Goal: Navigation & Orientation: Find specific page/section

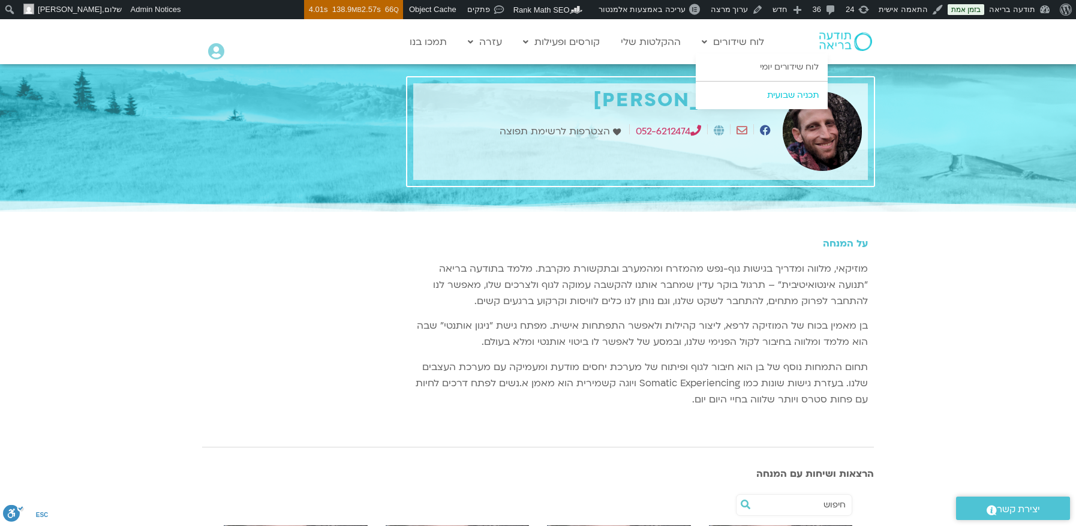
click at [785, 91] on link "תכניה שבועית" at bounding box center [762, 96] width 132 height 28
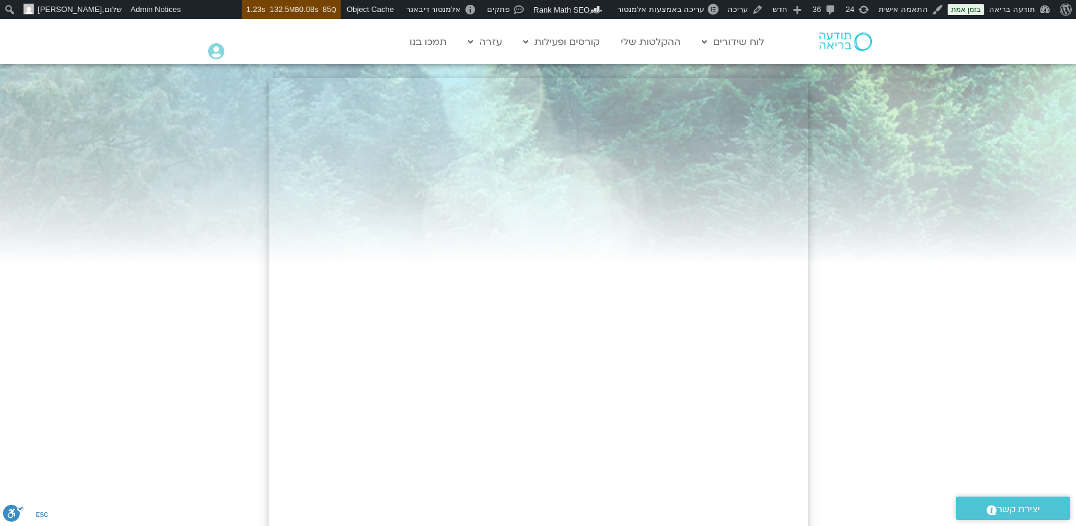
scroll to position [60, 0]
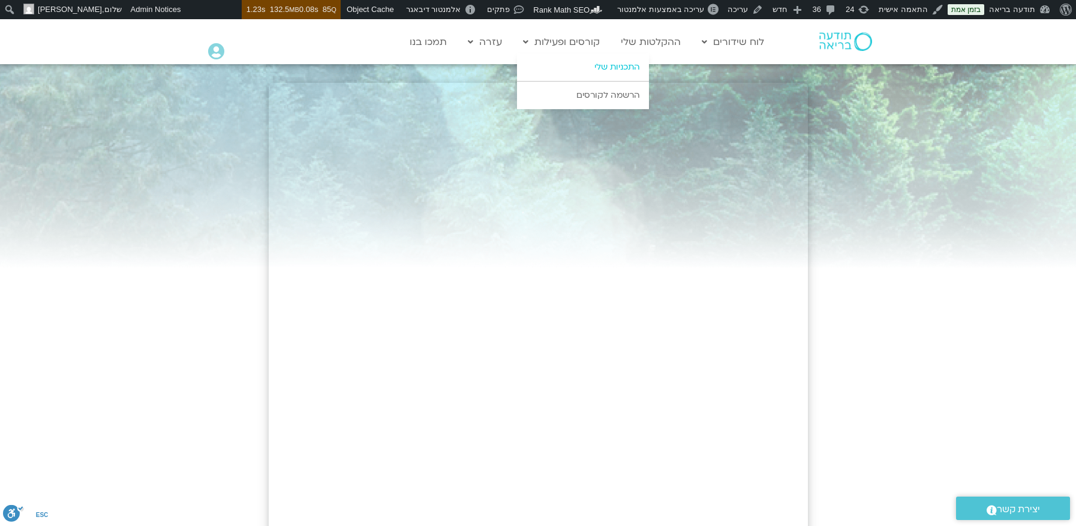
click at [603, 71] on link "התכניות שלי" at bounding box center [583, 67] width 132 height 28
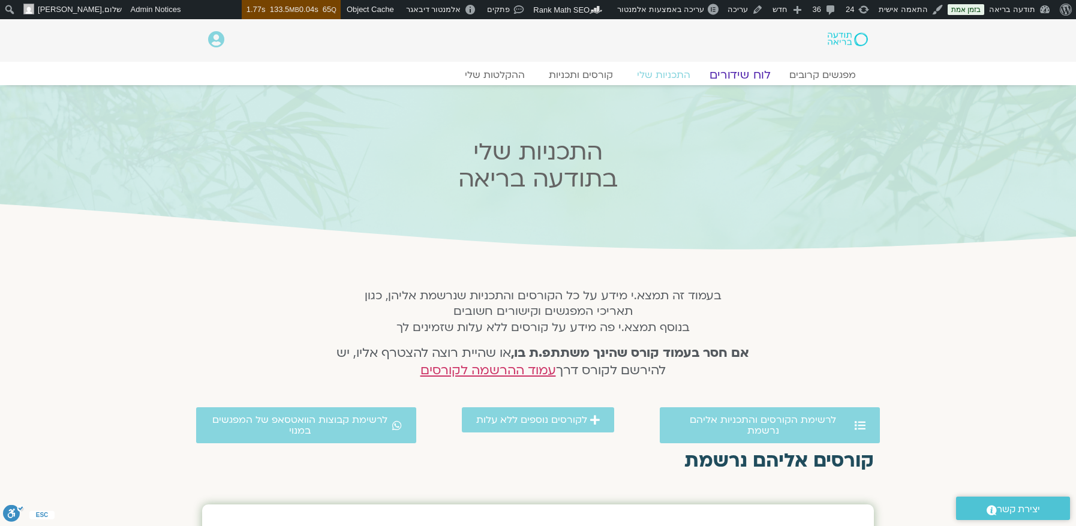
click at [763, 69] on link "לוח שידורים" at bounding box center [740, 75] width 90 height 14
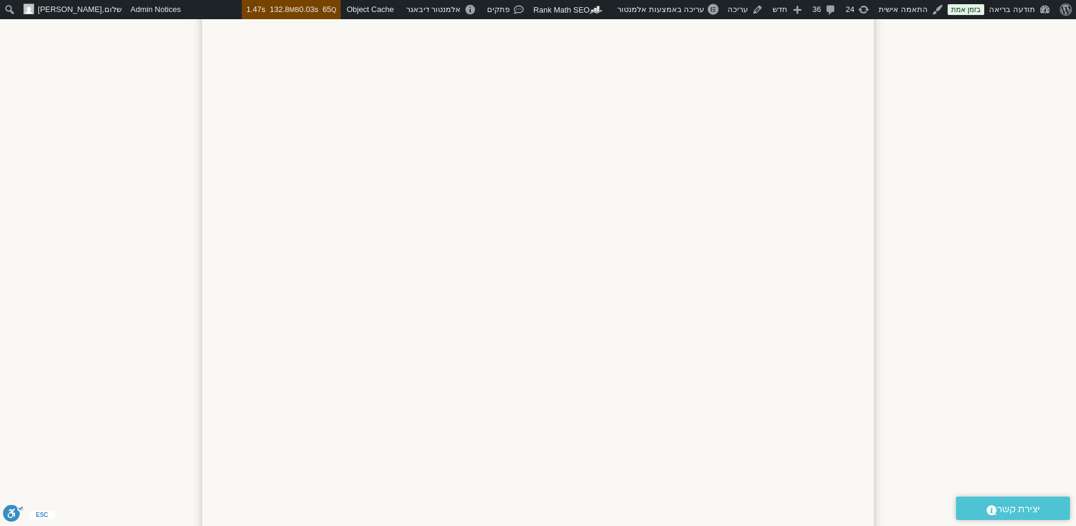
scroll to position [1185, 0]
